Goal: Task Accomplishment & Management: Complete application form

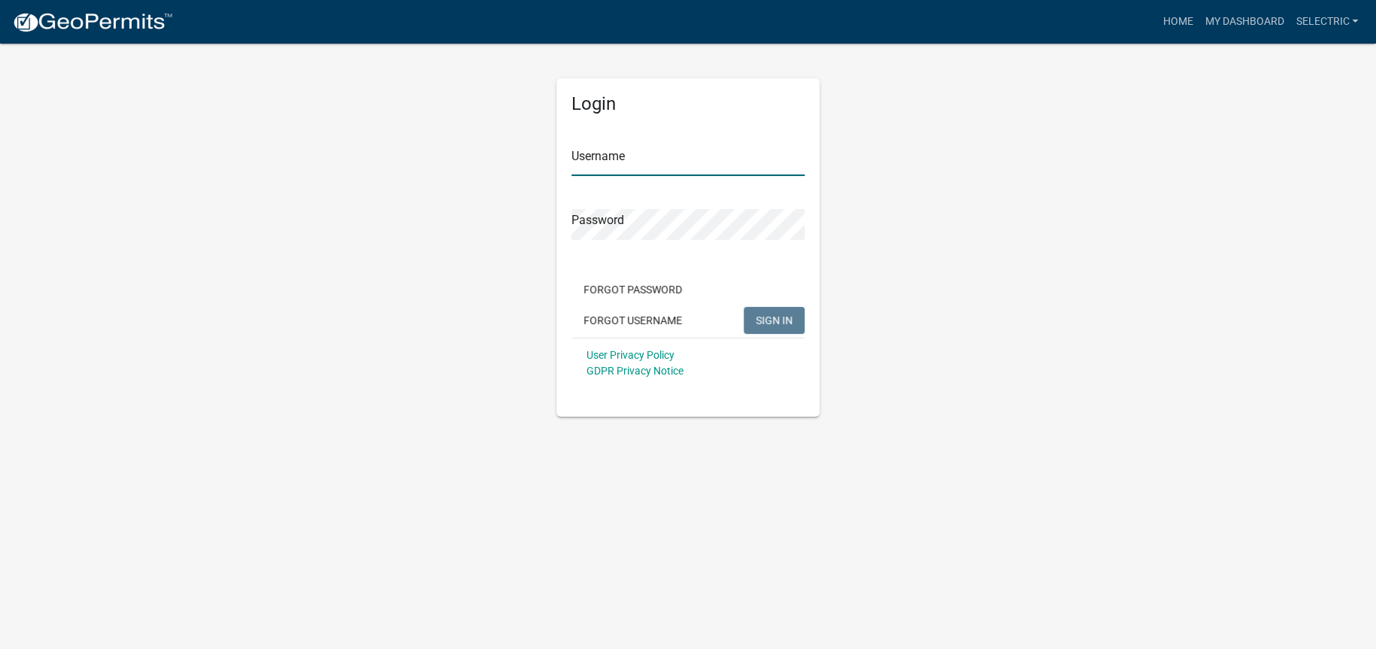
type input "selectric"
click at [806, 330] on div "Login Username selectric Password Forgot Password Forgot Username SIGN IN User …" at bounding box center [687, 247] width 263 height 338
click at [789, 320] on span "SIGN IN" at bounding box center [774, 320] width 37 height 12
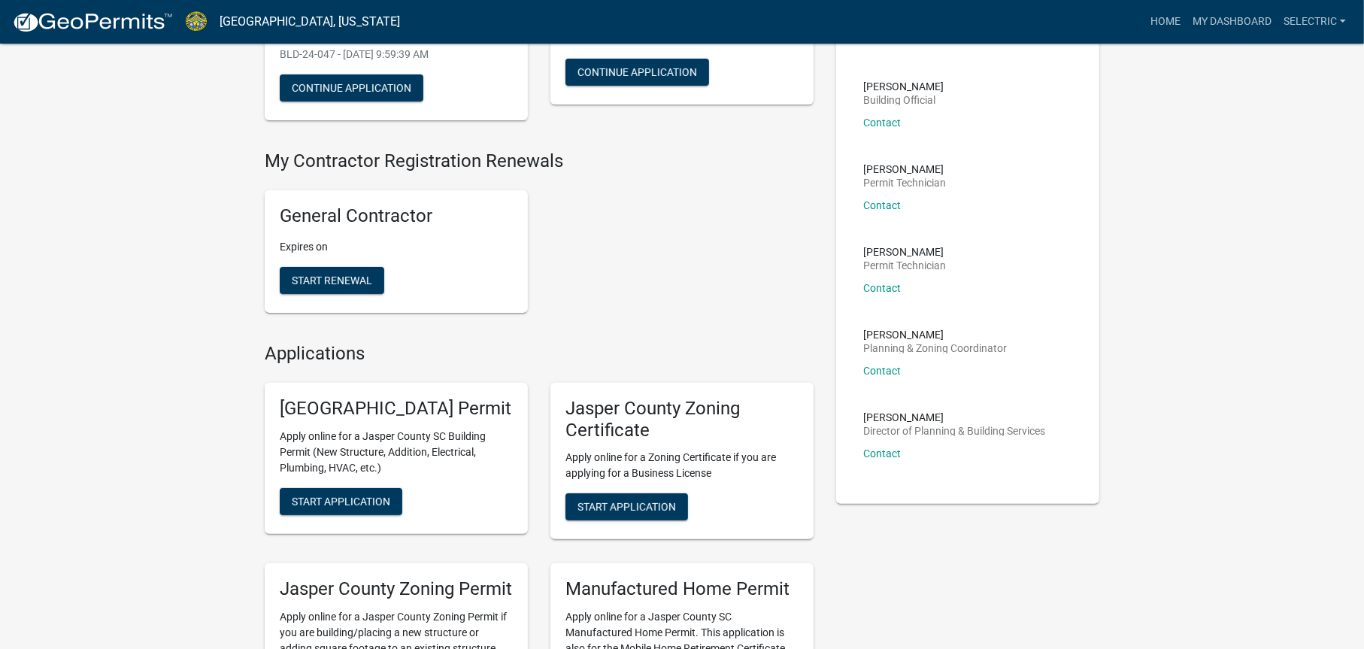
scroll to position [301, 0]
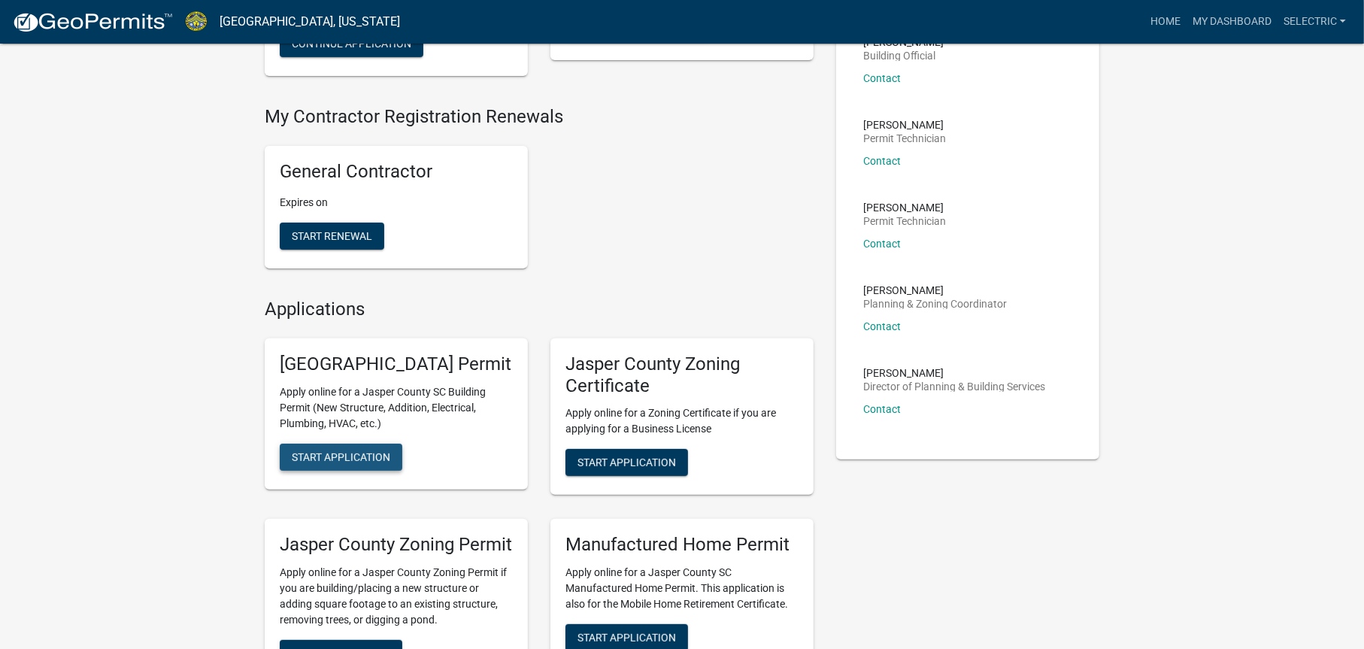
click at [350, 462] on span "Start Application" at bounding box center [341, 456] width 98 height 12
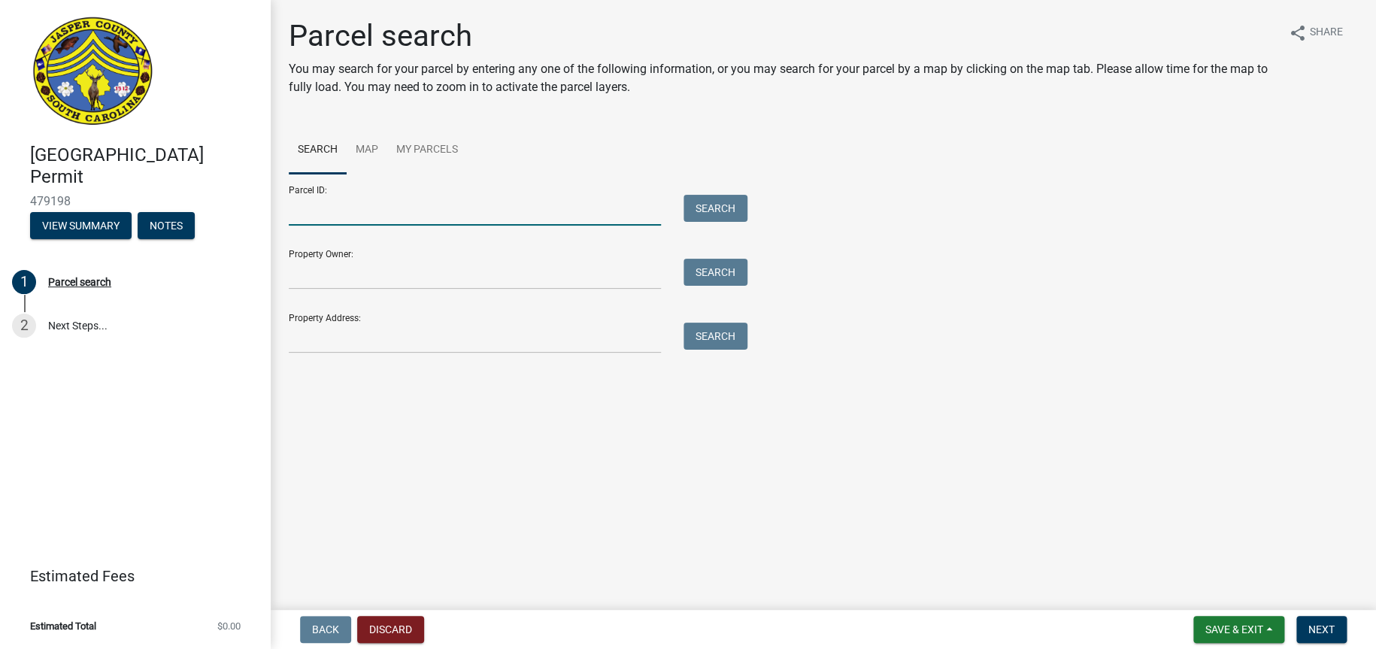
click at [395, 216] on input "Parcel ID:" at bounding box center [475, 210] width 372 height 31
click at [374, 349] on input "Property Address:" at bounding box center [475, 338] width 372 height 31
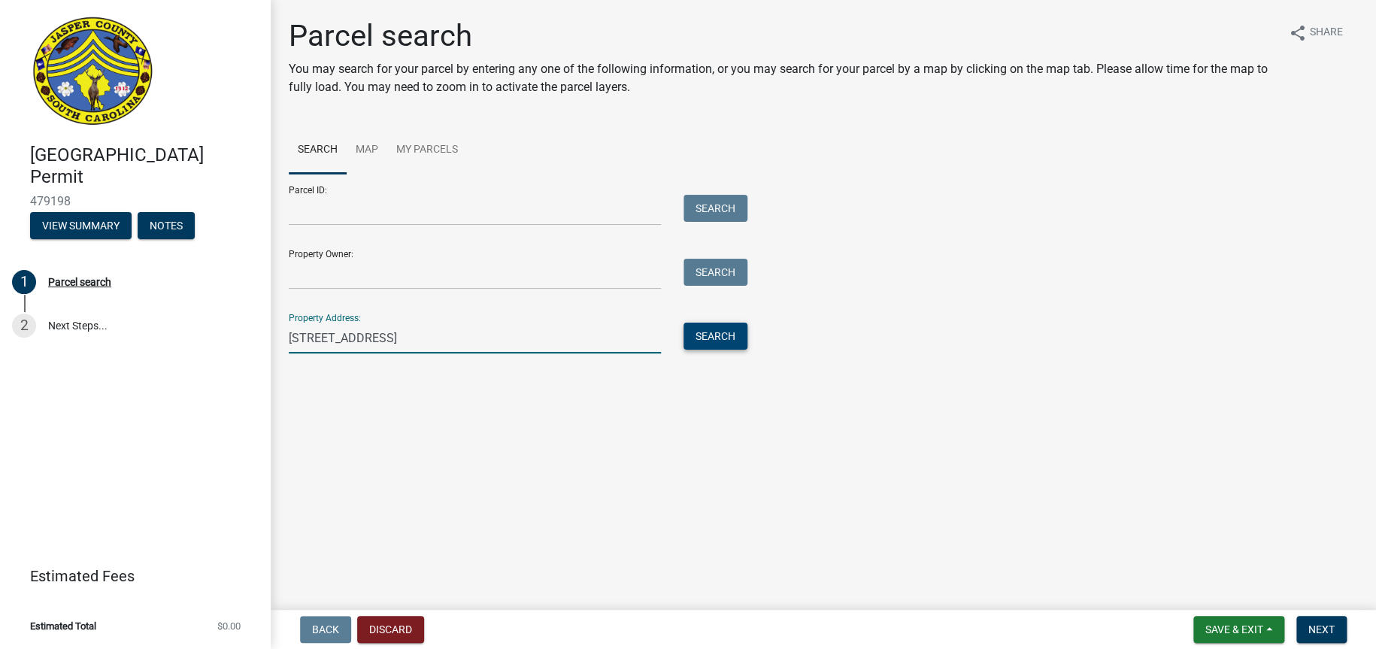
type input "[STREET_ADDRESS]"
click at [713, 338] on button "Search" at bounding box center [715, 336] width 64 height 27
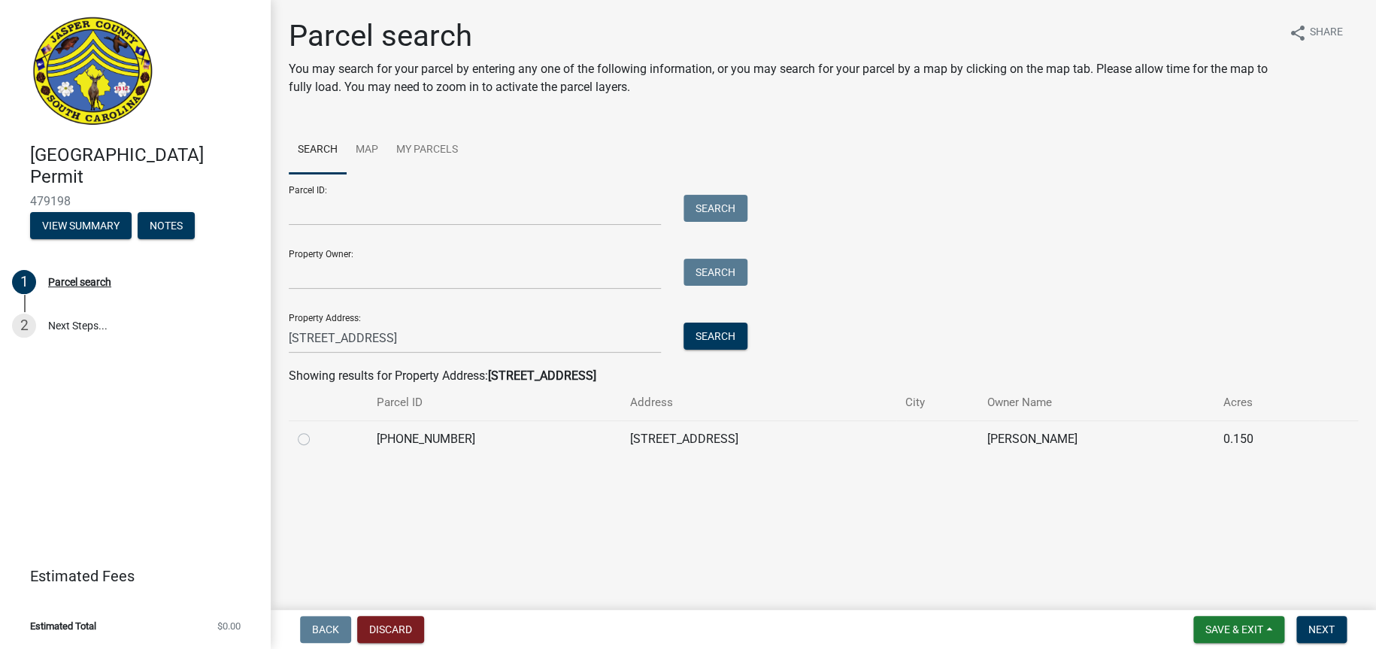
click at [316, 430] on label at bounding box center [316, 430] width 0 height 0
click at [316, 435] on input "radio" at bounding box center [321, 435] width 10 height 10
radio input "true"
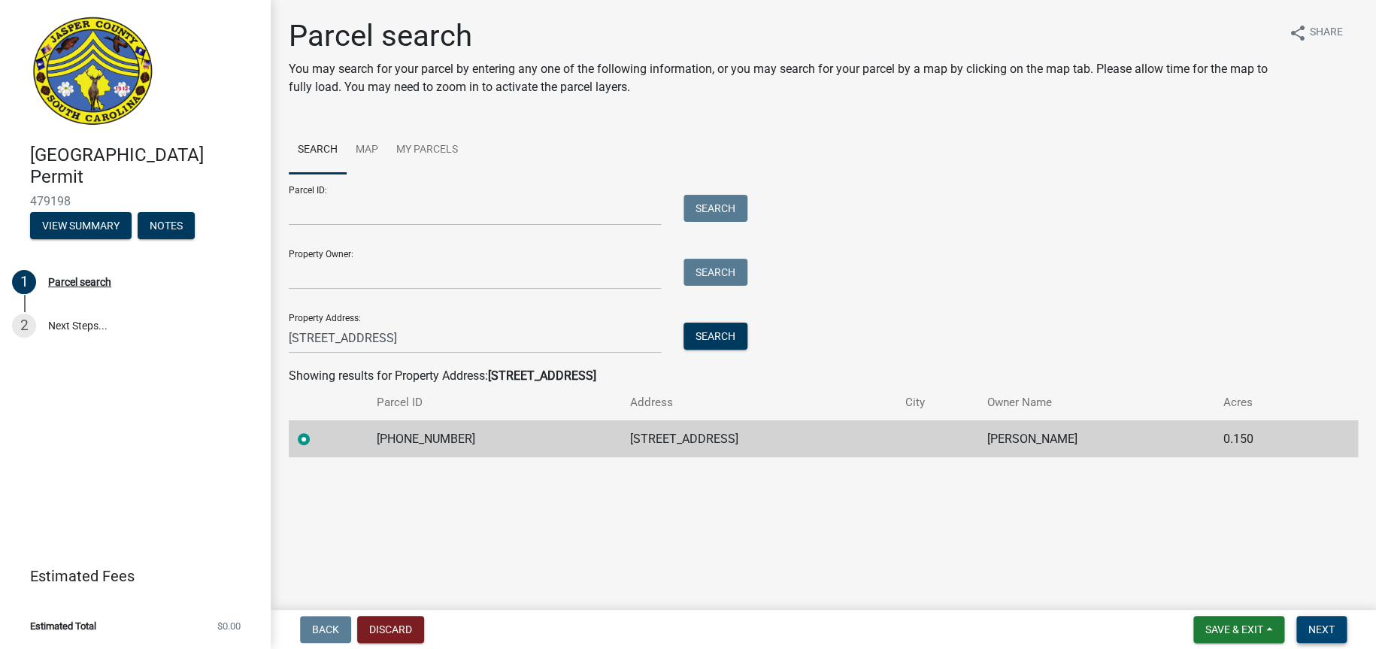
click at [1328, 623] on span "Next" at bounding box center [1321, 629] width 26 height 12
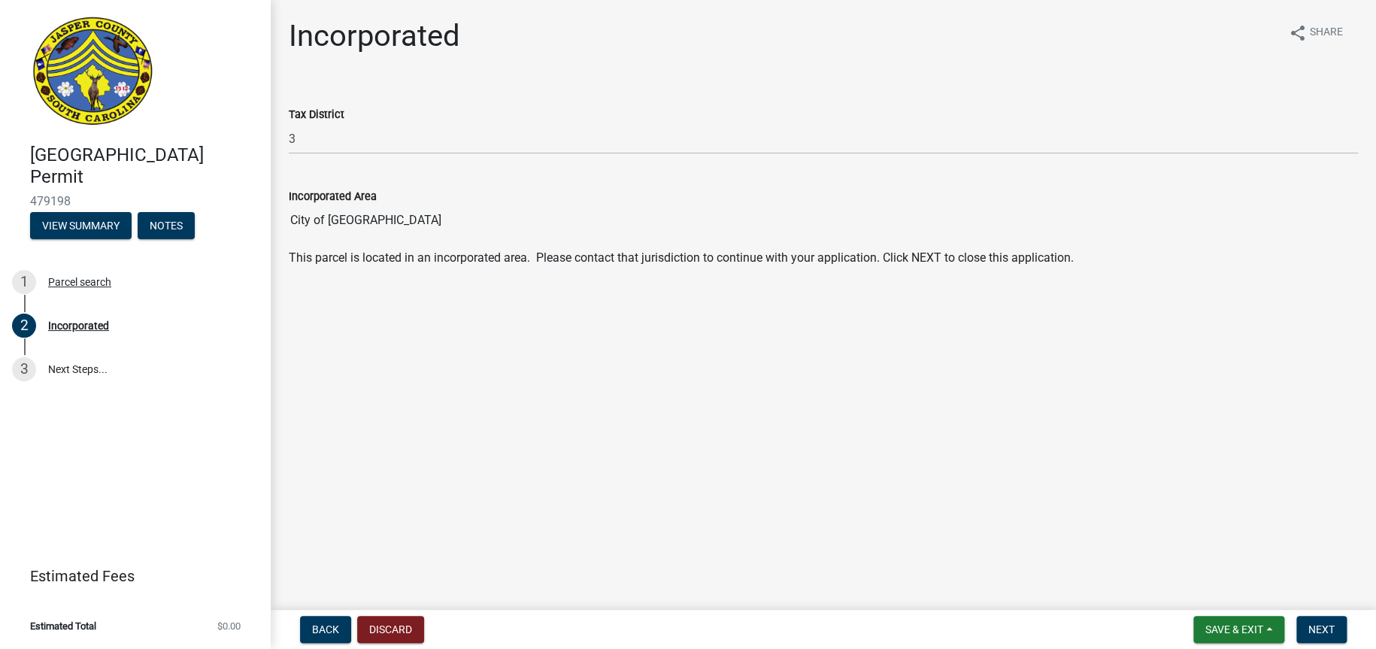
click at [821, 443] on main "Incorporated share Share Tax District 3 Incorporated Area City of Hardeeville T…" at bounding box center [823, 302] width 1105 height 604
click at [375, 625] on button "Discard" at bounding box center [390, 629] width 67 height 27
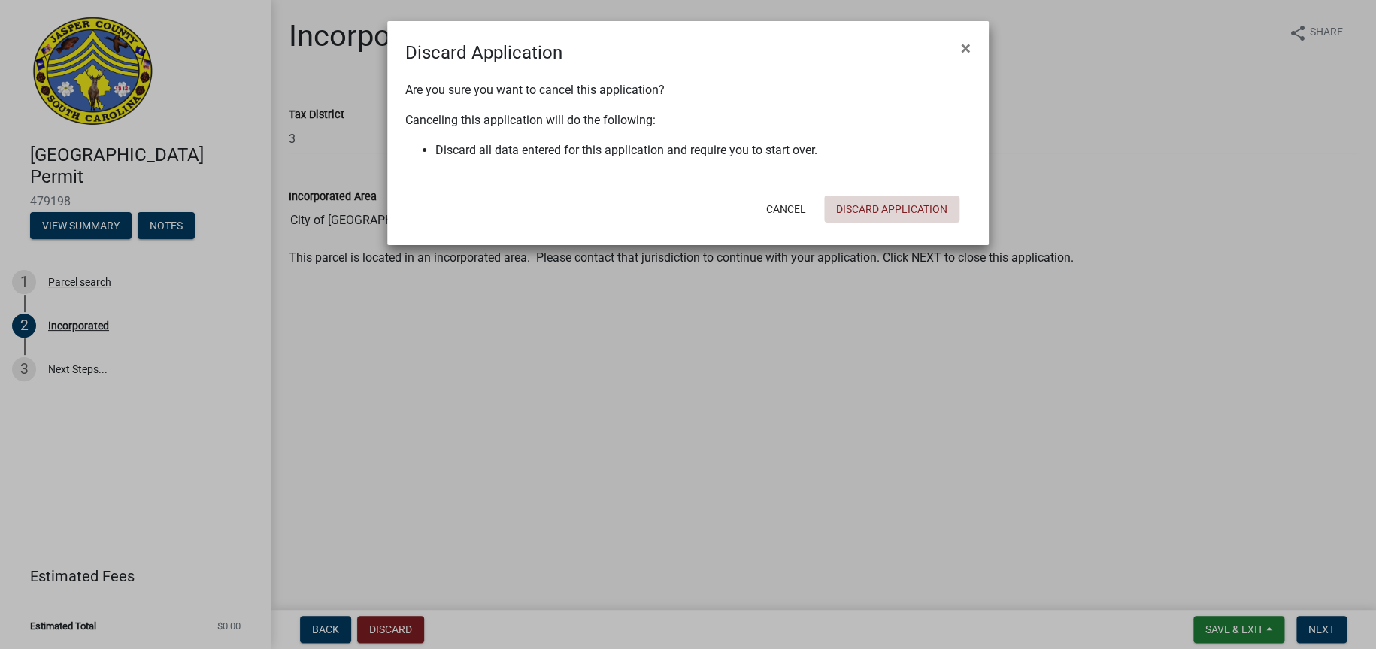
click at [895, 208] on button "Discard Application" at bounding box center [891, 208] width 135 height 27
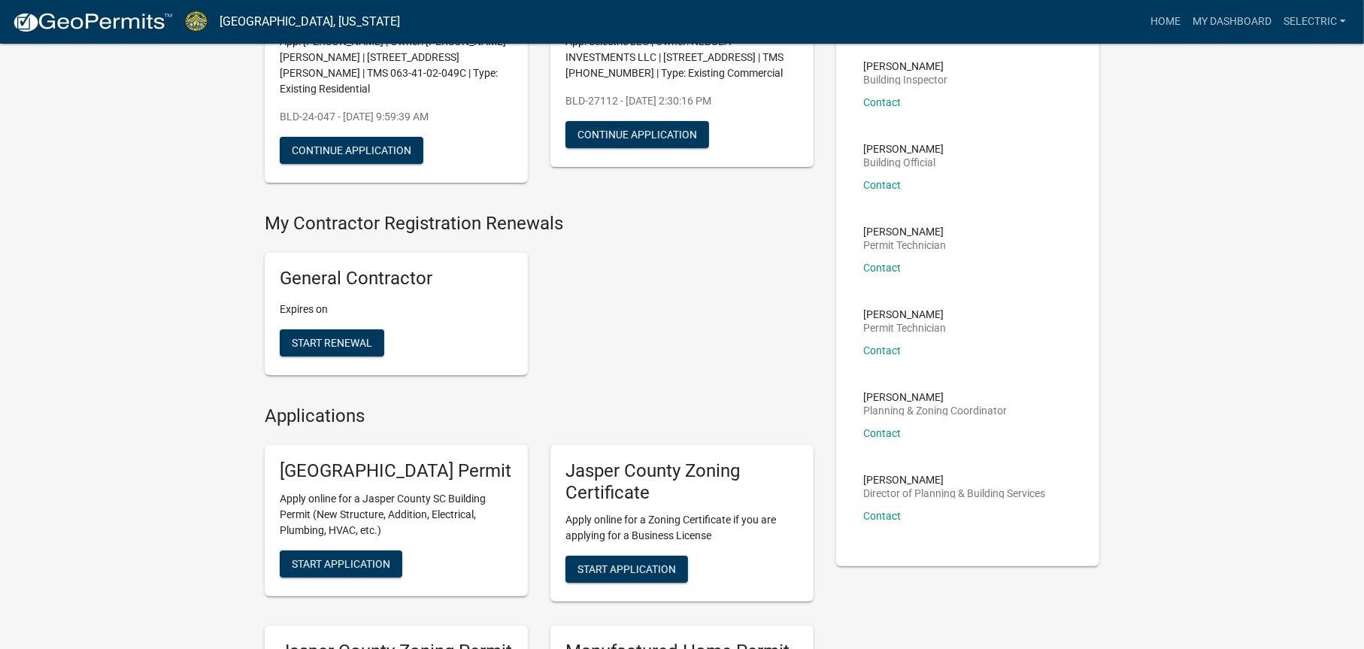
scroll to position [226, 0]
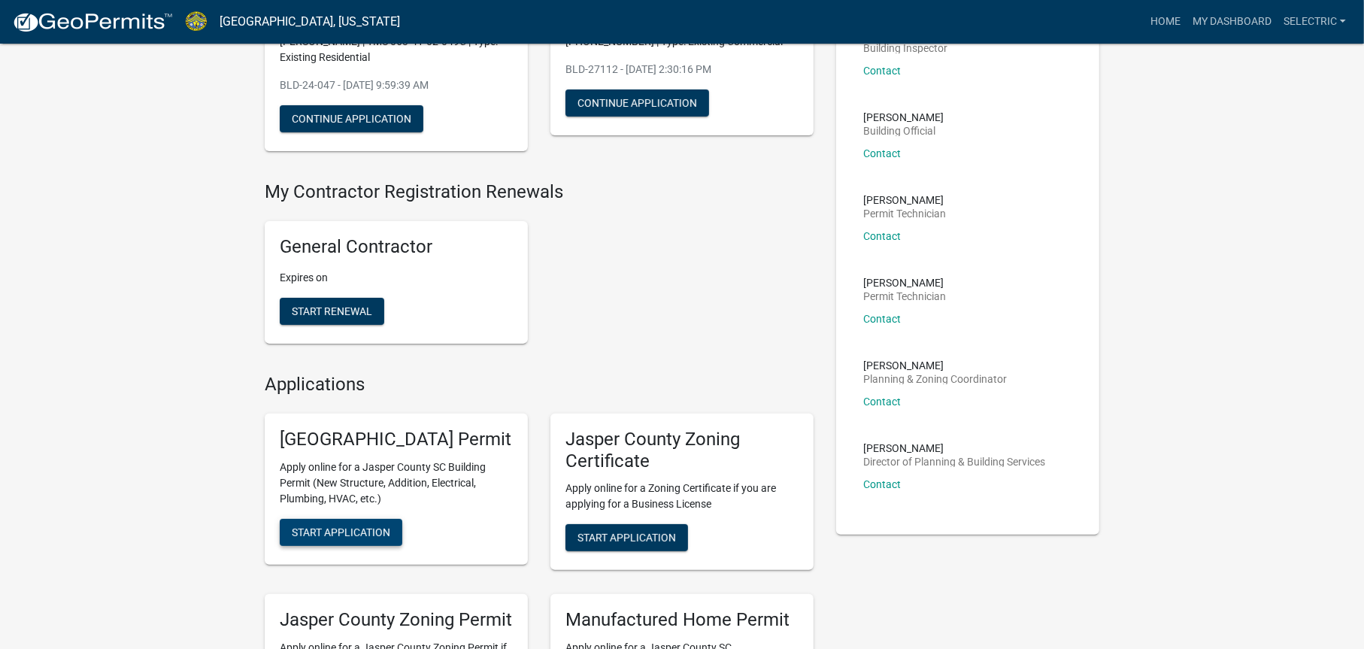
click at [341, 538] on span "Start Application" at bounding box center [341, 532] width 98 height 12
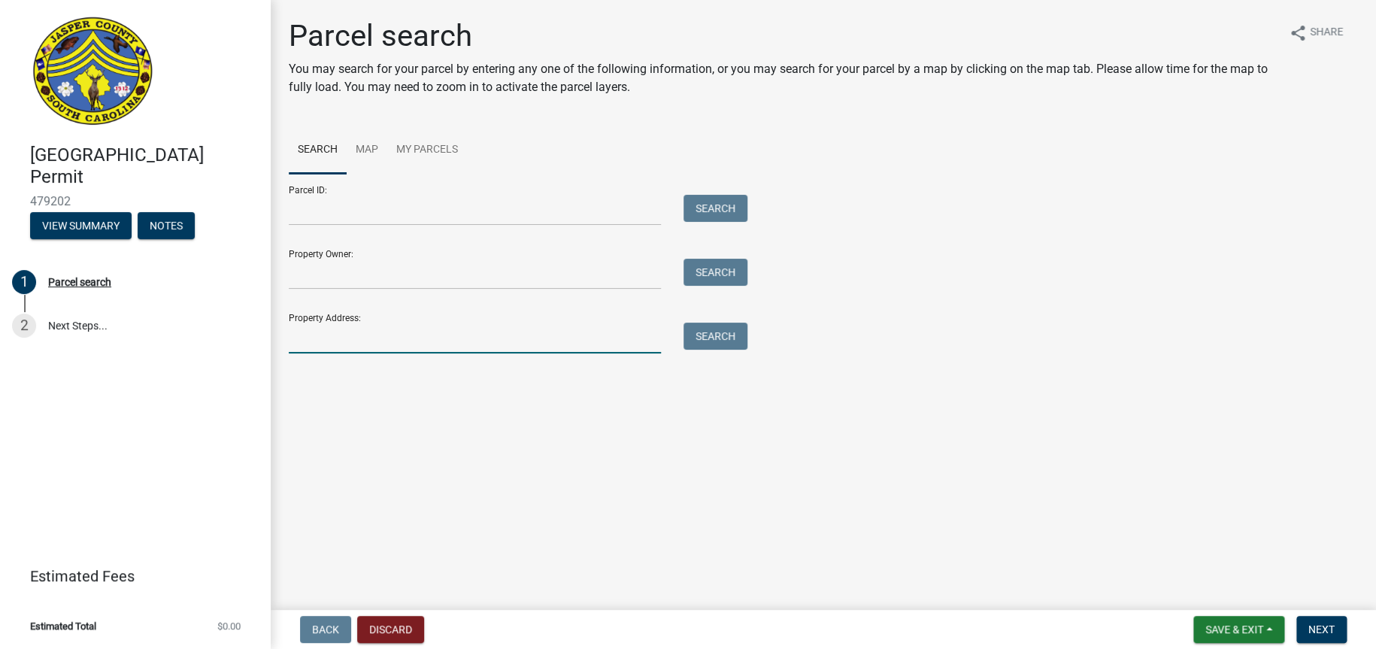
click at [346, 344] on input "Property Address:" at bounding box center [475, 338] width 372 height 31
type input "615 aurora way"
click at [695, 340] on button "Search" at bounding box center [715, 336] width 64 height 27
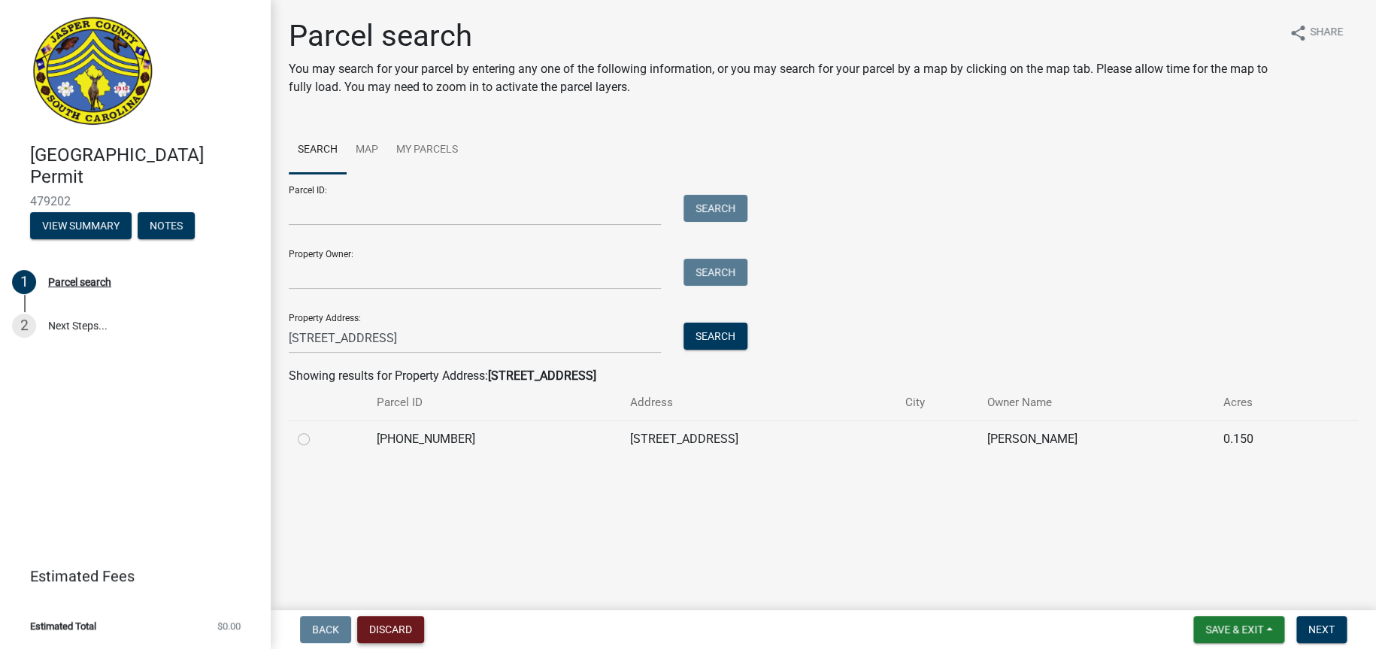
click at [381, 634] on button "Discard" at bounding box center [390, 629] width 67 height 27
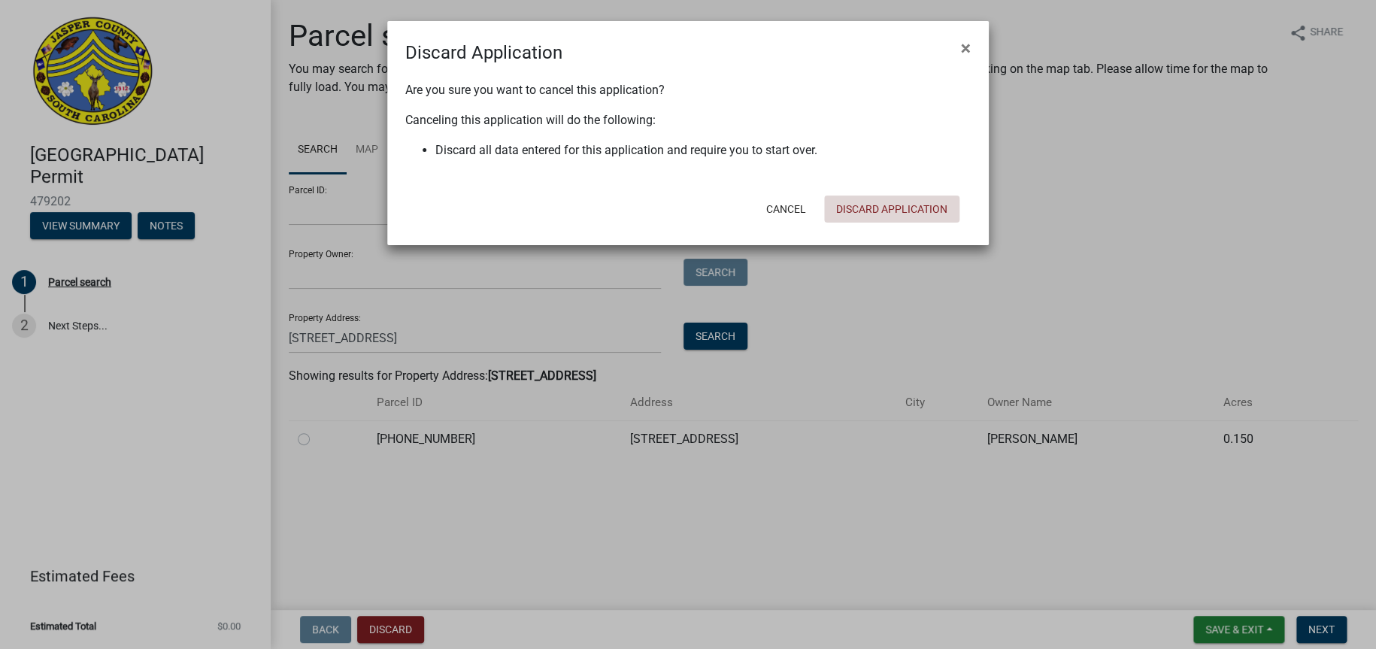
click at [866, 211] on button "Discard Application" at bounding box center [891, 208] width 135 height 27
